Goal: Transaction & Acquisition: Purchase product/service

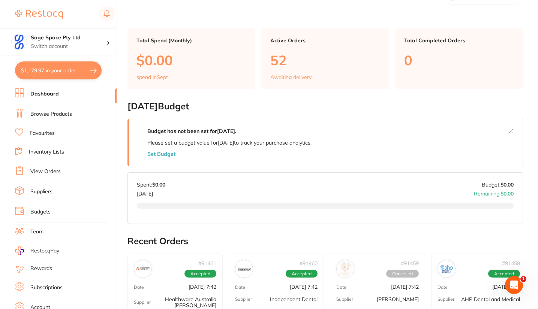
scroll to position [128, 0]
click at [51, 133] on link "Favourites" at bounding box center [42, 133] width 25 height 7
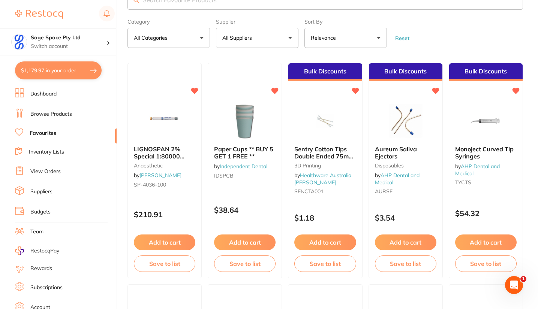
click at [266, 48] on button "All Suppliers" at bounding box center [257, 38] width 82 height 20
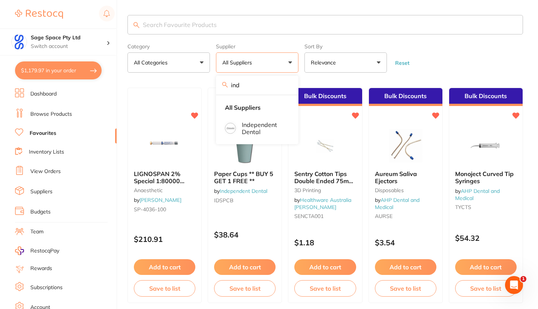
type input "ind"
click at [254, 124] on p "Independent Dental" at bounding box center [263, 128] width 43 height 14
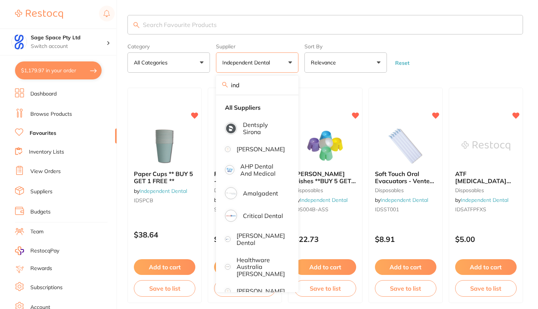
click at [423, 55] on form "Category All Categories All Categories burs disposables impression infection co…" at bounding box center [324, 56] width 395 height 32
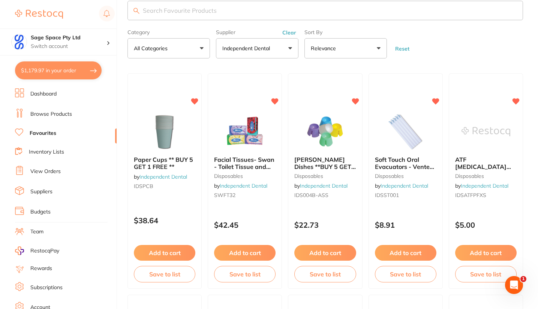
scroll to position [4, 0]
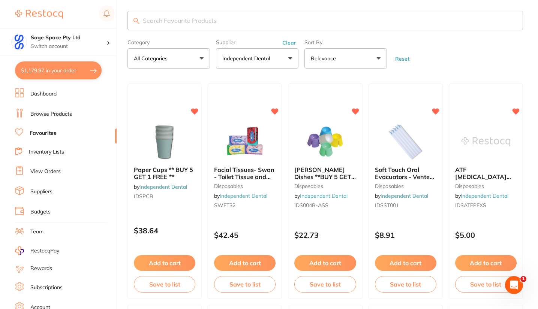
click at [144, 24] on input "search" at bounding box center [324, 20] width 395 height 19
type input "s"
type input "pouches"
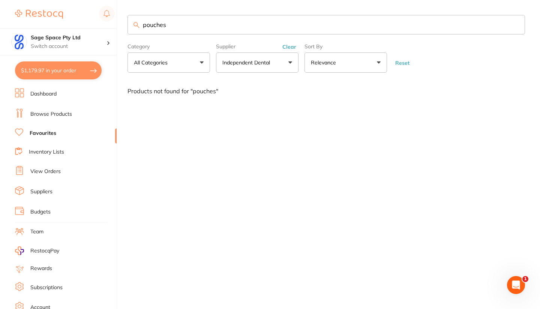
click at [48, 115] on link "Browse Products" at bounding box center [51, 114] width 42 height 7
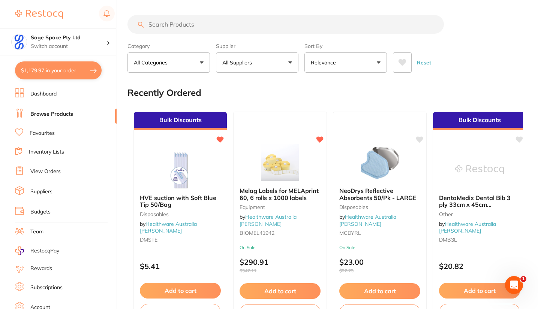
click at [263, 64] on button "All Suppliers" at bounding box center [257, 62] width 82 height 20
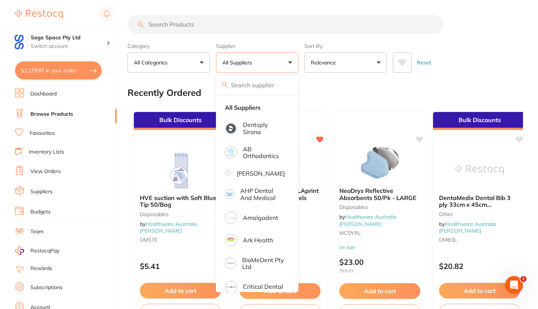
click at [243, 85] on input "search" at bounding box center [257, 85] width 82 height 19
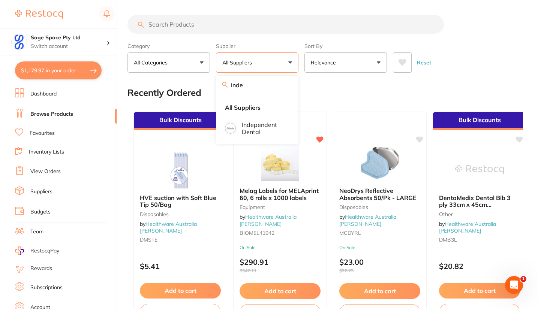
type input "inde"
click at [262, 123] on p "Independent Dental" at bounding box center [263, 128] width 43 height 14
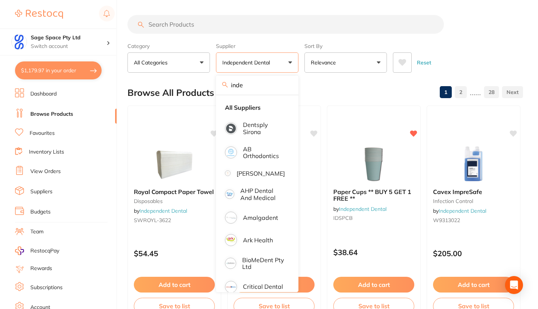
click at [452, 51] on div "Reset" at bounding box center [455, 59] width 124 height 26
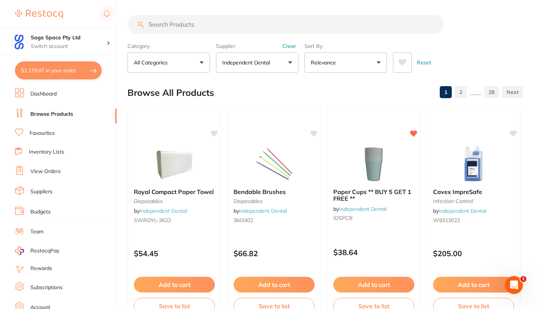
click at [156, 26] on input "search" at bounding box center [285, 24] width 316 height 19
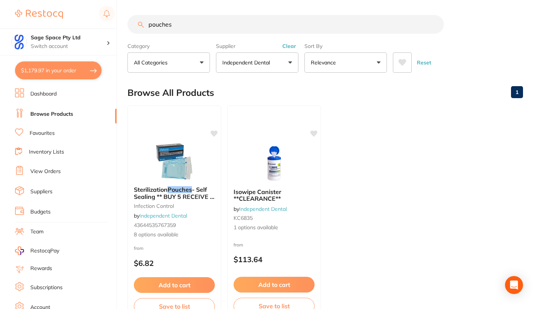
type input "pouches"
click at [214, 133] on icon at bounding box center [214, 133] width 7 height 6
click at [181, 156] on img at bounding box center [174, 161] width 49 height 37
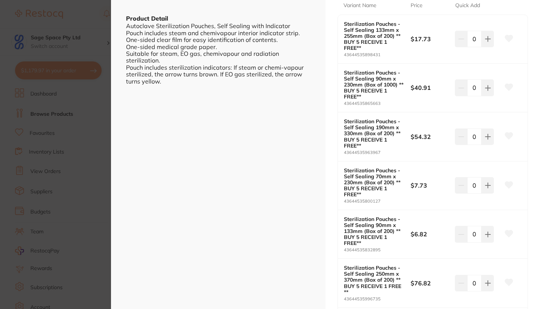
scroll to position [208, 0]
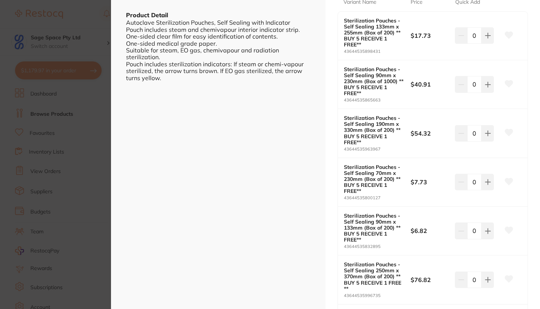
click at [486, 84] on icon at bounding box center [487, 84] width 5 height 5
type input "2"
click at [508, 84] on icon at bounding box center [509, 84] width 8 height 7
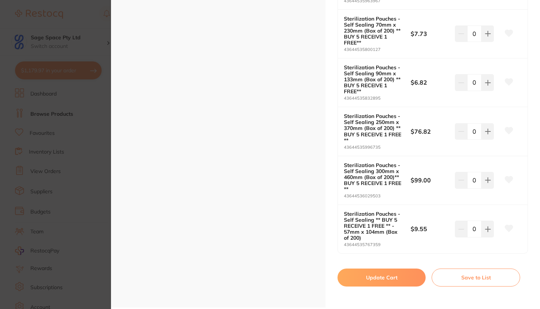
scroll to position [360, 0]
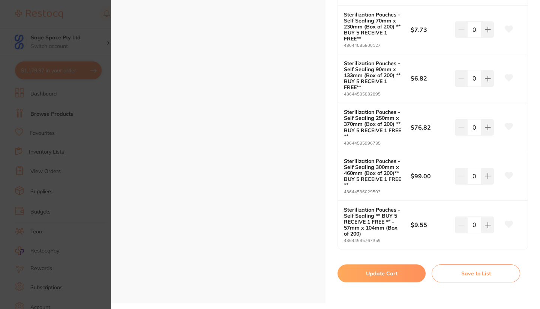
click at [386, 272] on button "Update Cart" at bounding box center [381, 274] width 88 height 18
checkbox input "false"
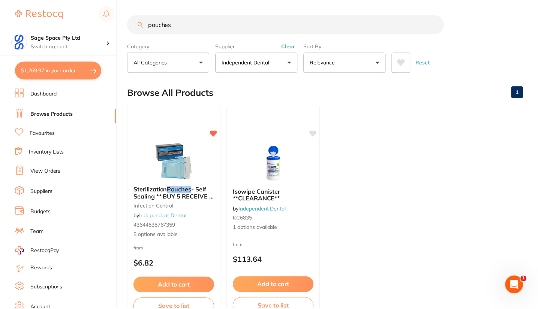
scroll to position [4, 0]
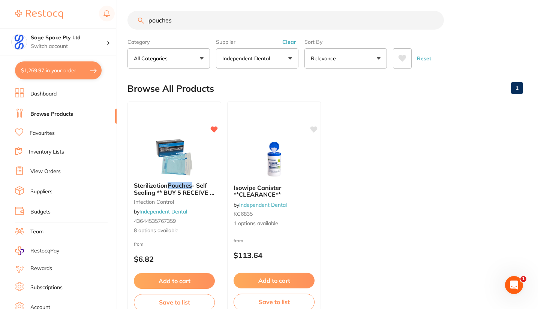
click at [73, 67] on button "$1,269.97 in your order" at bounding box center [58, 70] width 87 height 18
checkbox input "true"
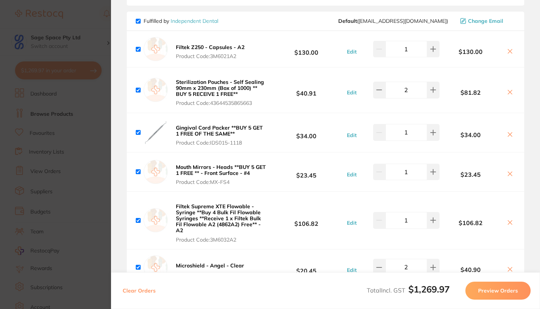
scroll to position [359, 0]
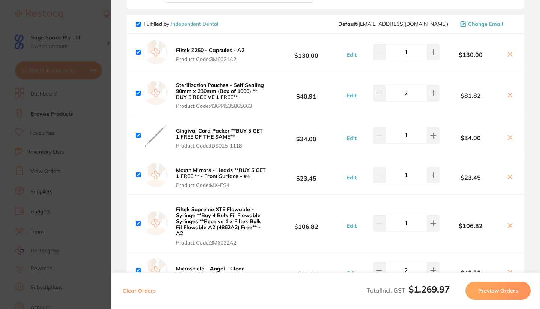
click at [96, 27] on section "Update RRP Set your pre negotiated price for this item. Item Agreed RRP (excl. …" at bounding box center [270, 154] width 540 height 309
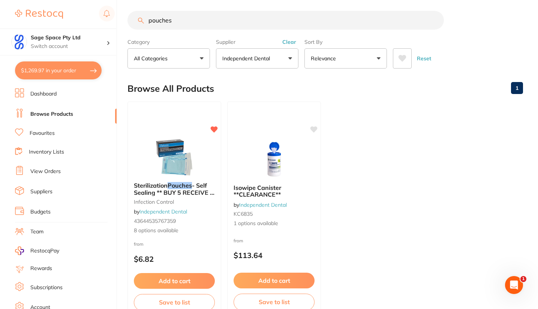
click at [181, 24] on input "pouches" at bounding box center [285, 20] width 316 height 19
type input "p"
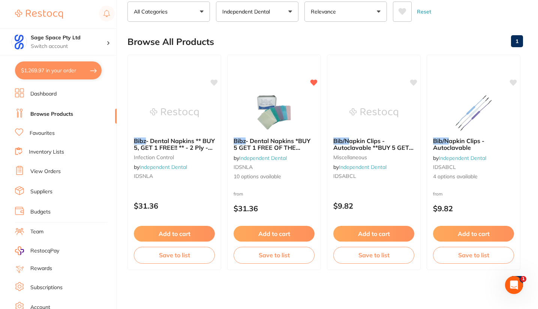
scroll to position [26, 0]
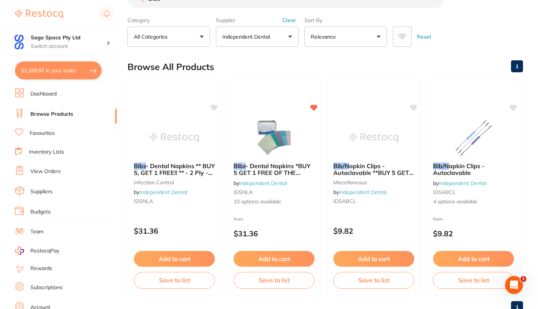
click at [169, 130] on img at bounding box center [174, 137] width 49 height 37
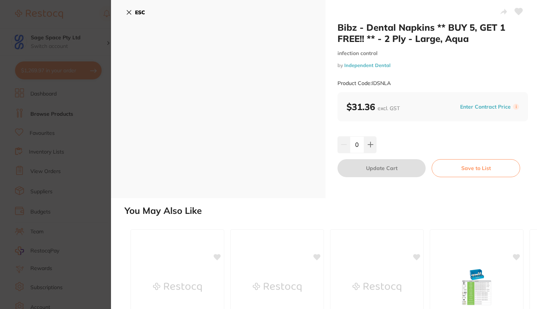
click at [127, 12] on icon at bounding box center [129, 12] width 6 height 6
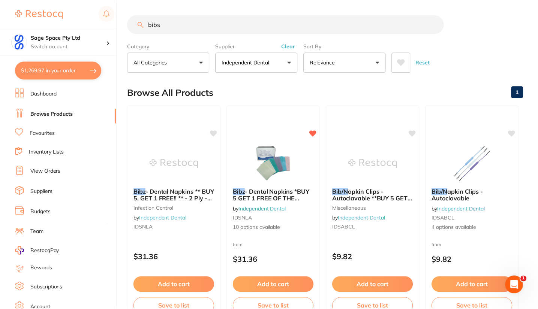
scroll to position [26, 0]
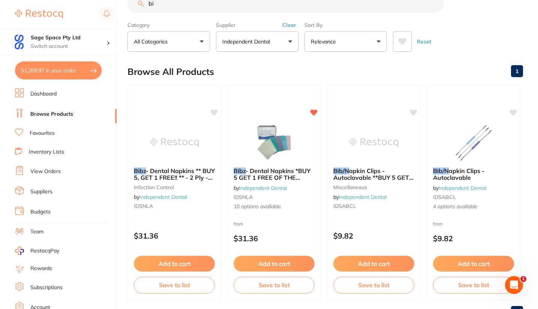
type input "b"
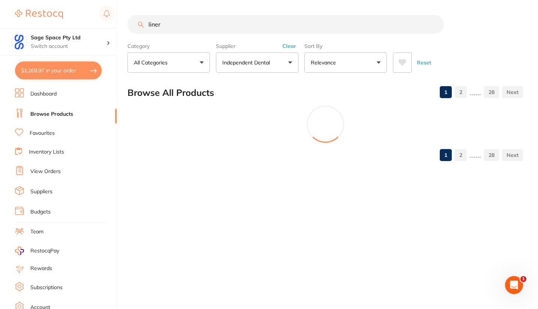
scroll to position [0, 0]
type input "l"
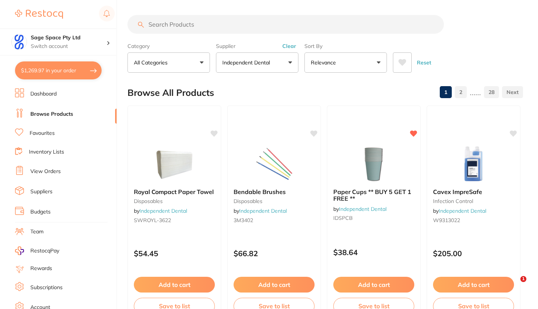
click at [61, 113] on link "Browse Products" at bounding box center [51, 114] width 43 height 7
click at [151, 28] on input "search" at bounding box center [285, 24] width 316 height 19
paste input "HS-RB0004"
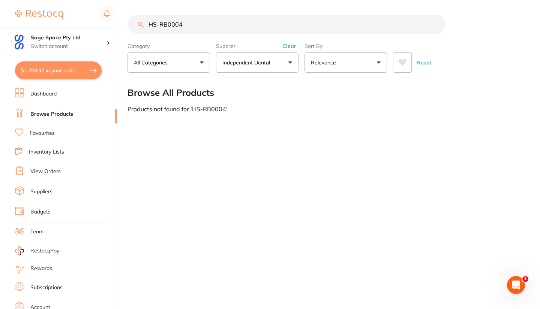
click at [201, 25] on input "HS-RB0004" at bounding box center [286, 24] width 318 height 19
type input "H"
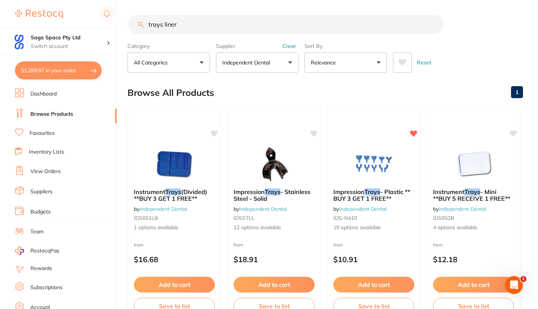
click at [209, 26] on input "trays liner" at bounding box center [285, 24] width 316 height 19
type input "t"
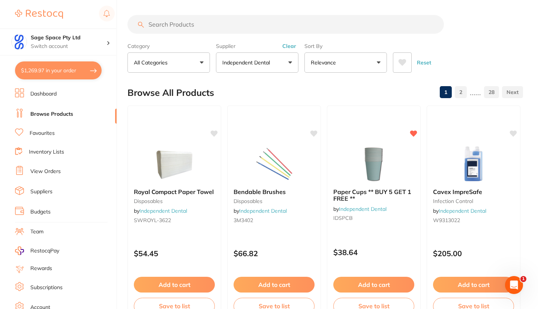
click at [60, 114] on link "Browse Products" at bounding box center [51, 114] width 43 height 7
click at [287, 46] on button "Clear" at bounding box center [289, 46] width 18 height 7
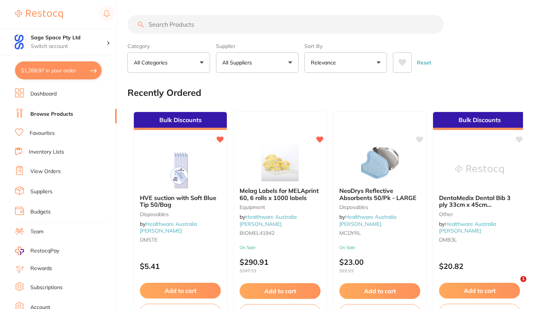
click at [151, 25] on input "search" at bounding box center [285, 24] width 316 height 19
paste input "HS-9884944"
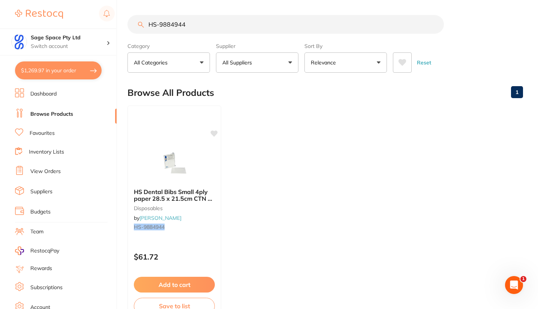
type input "HS-9884944"
click at [185, 282] on button "Add to cart" at bounding box center [174, 285] width 81 height 16
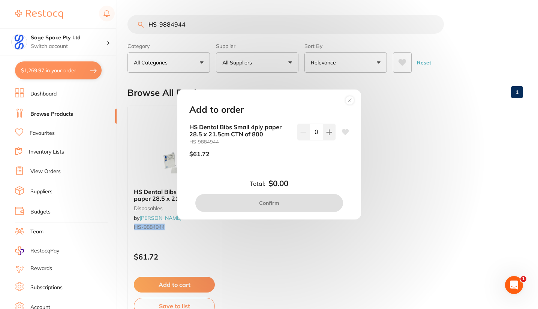
click at [344, 133] on icon at bounding box center [344, 132] width 7 height 6
click at [326, 132] on icon at bounding box center [328, 132] width 5 height 5
type input "1"
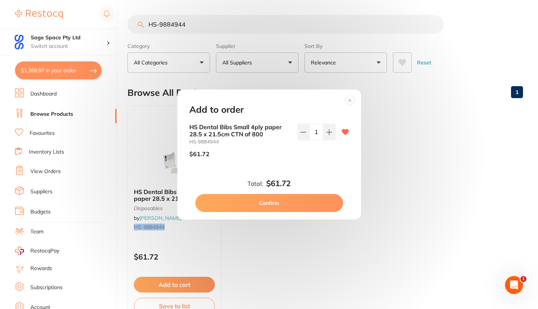
click at [296, 206] on button "Confirm" at bounding box center [269, 203] width 148 height 18
checkbox input "false"
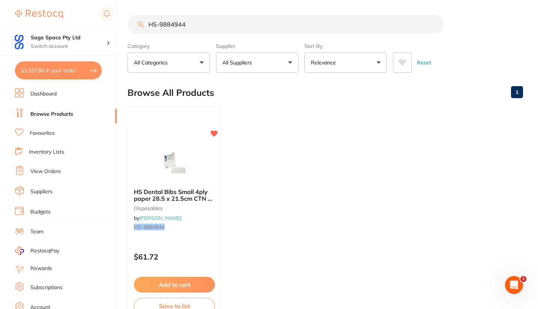
scroll to position [399, 0]
click at [194, 29] on input "HS-9884944" at bounding box center [285, 24] width 316 height 19
type input "H"
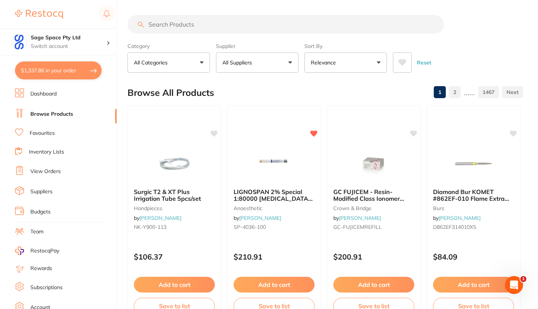
scroll to position [0, 0]
paste input "KC2706"
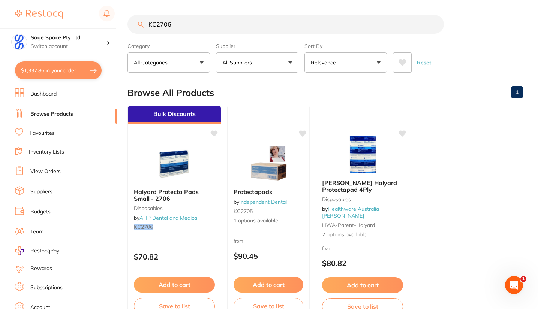
type input "KC2706"
click at [53, 72] on button "$1,337.86 in your order" at bounding box center [58, 70] width 87 height 18
checkbox input "true"
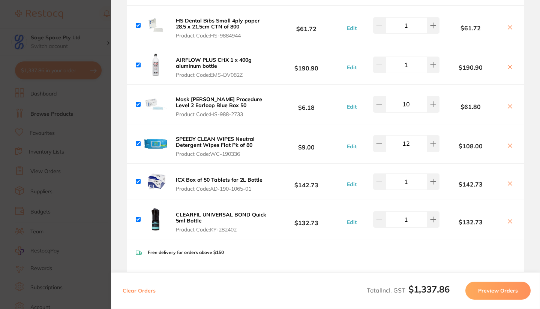
scroll to position [61, 0]
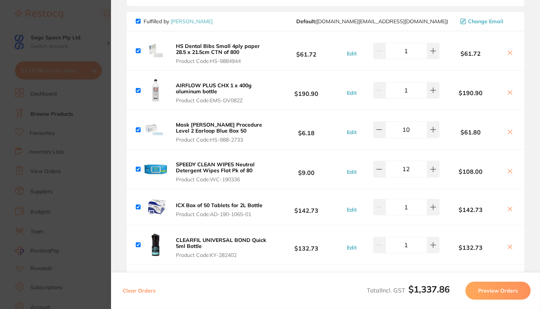
click at [100, 33] on section "Update RRP Set your pre negotiated price for this item. Item Agreed RRP (excl. …" at bounding box center [270, 154] width 540 height 309
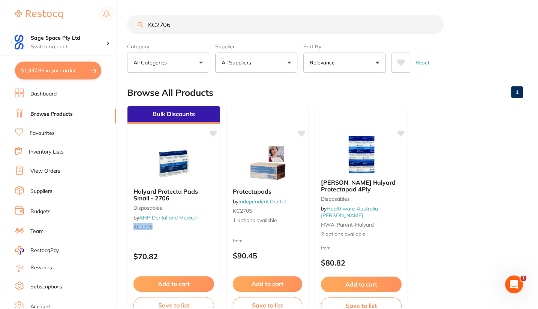
scroll to position [11, 0]
